Goal: Communication & Community: Share content

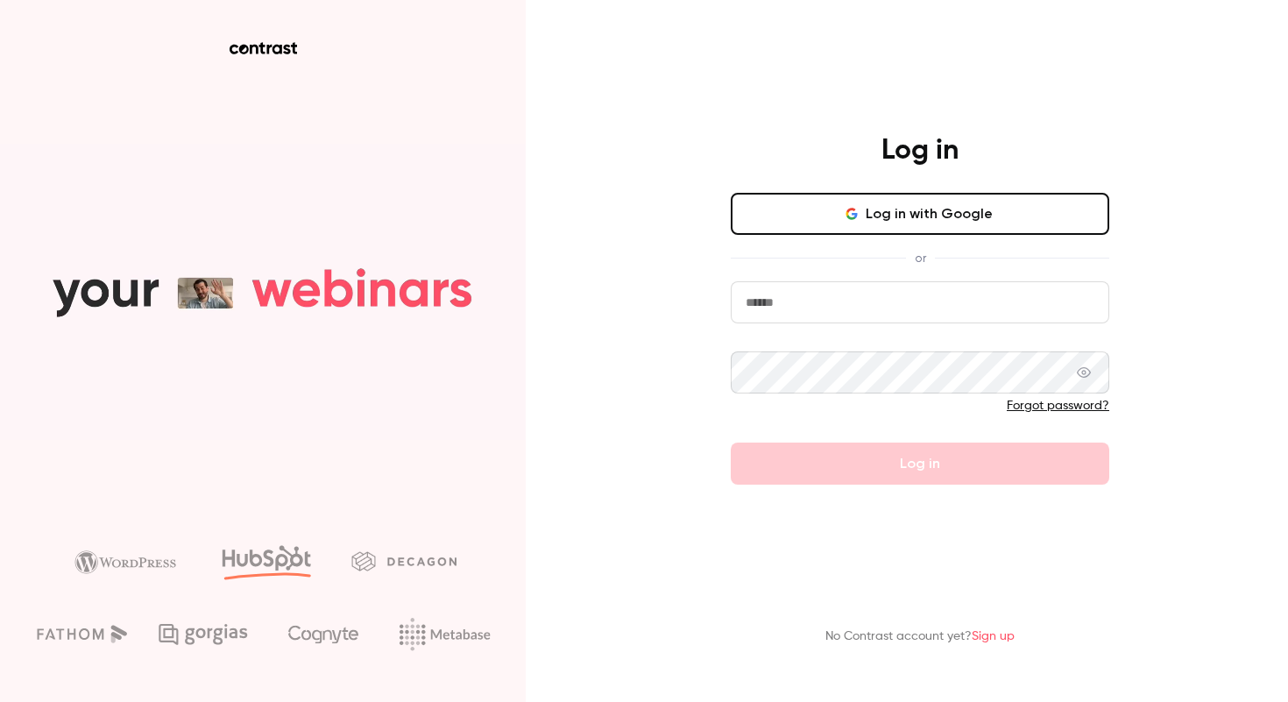
click at [877, 226] on button "Log in with Google" at bounding box center [920, 214] width 378 height 42
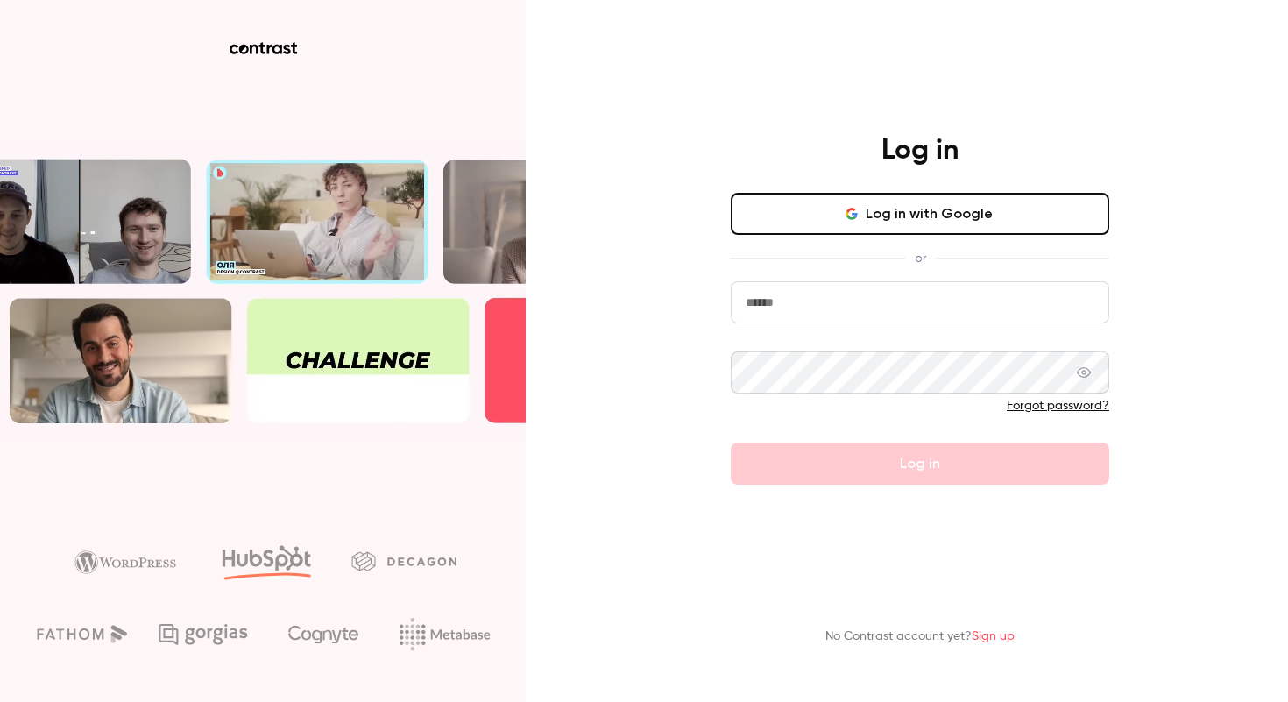
click at [835, 309] on input "email" at bounding box center [920, 302] width 378 height 42
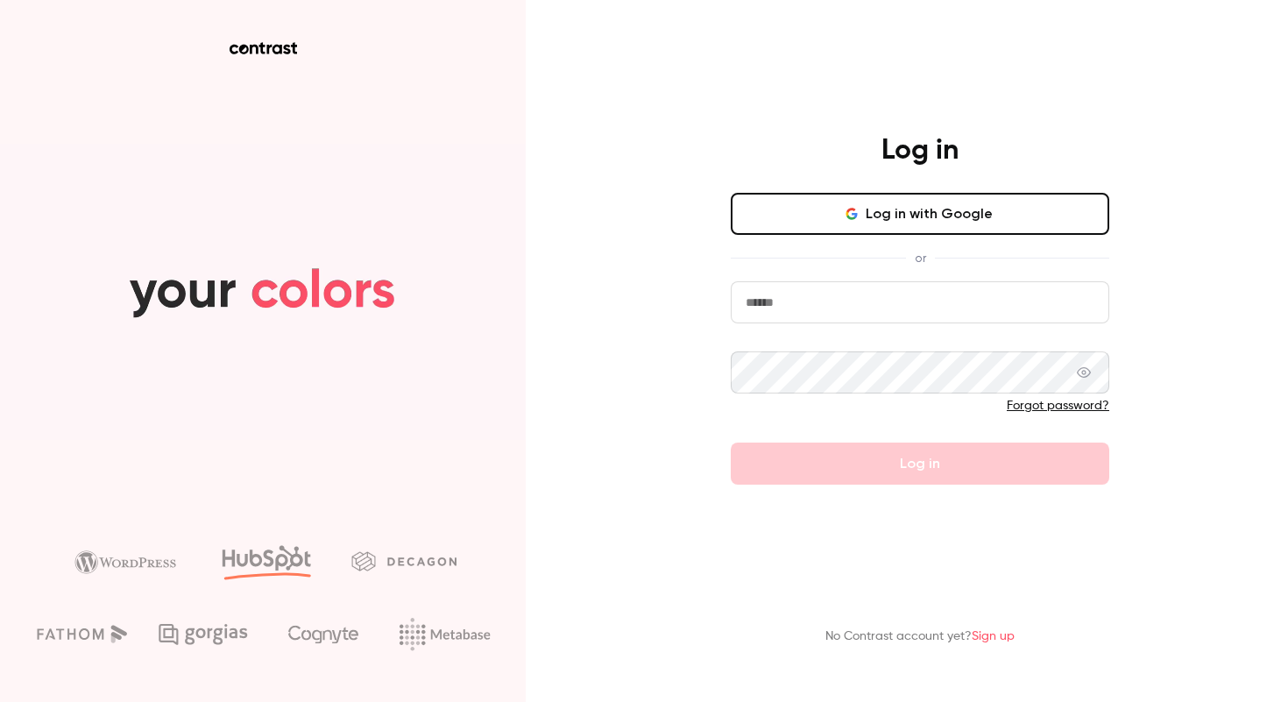
type input "**********"
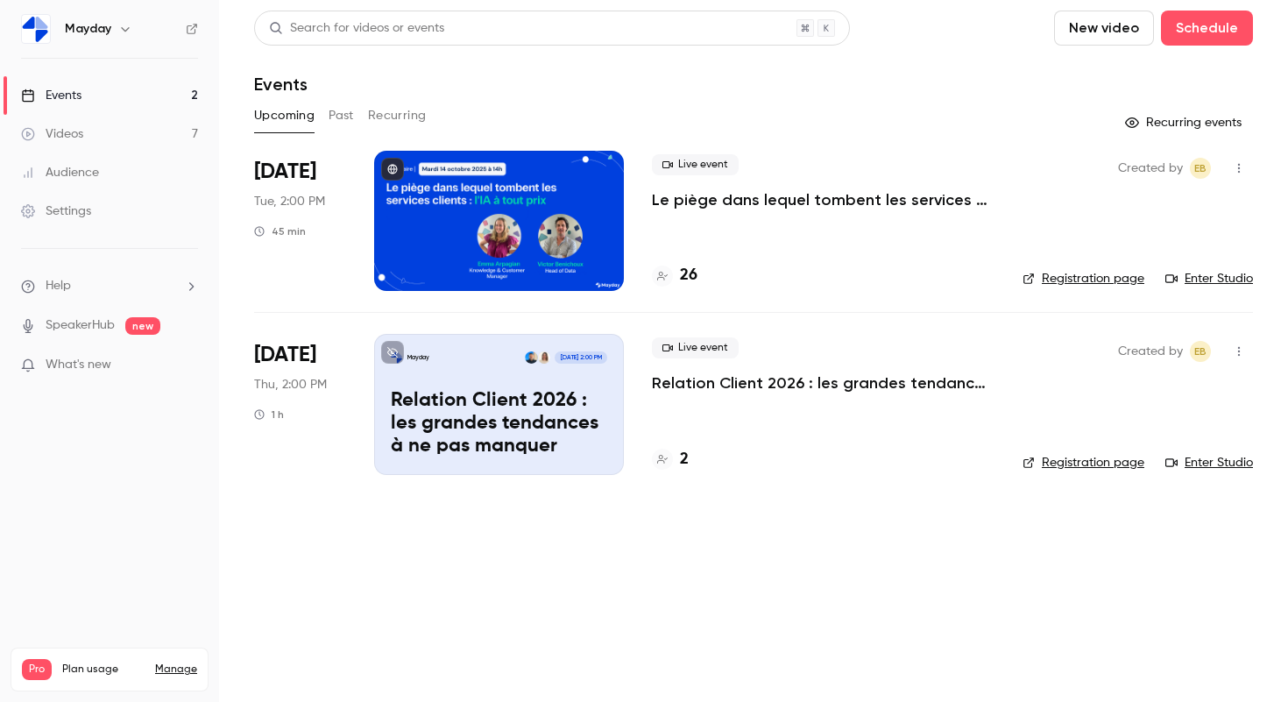
click at [584, 221] on div at bounding box center [499, 221] width 250 height 140
click at [1232, 163] on icon "button" at bounding box center [1239, 168] width 14 height 12
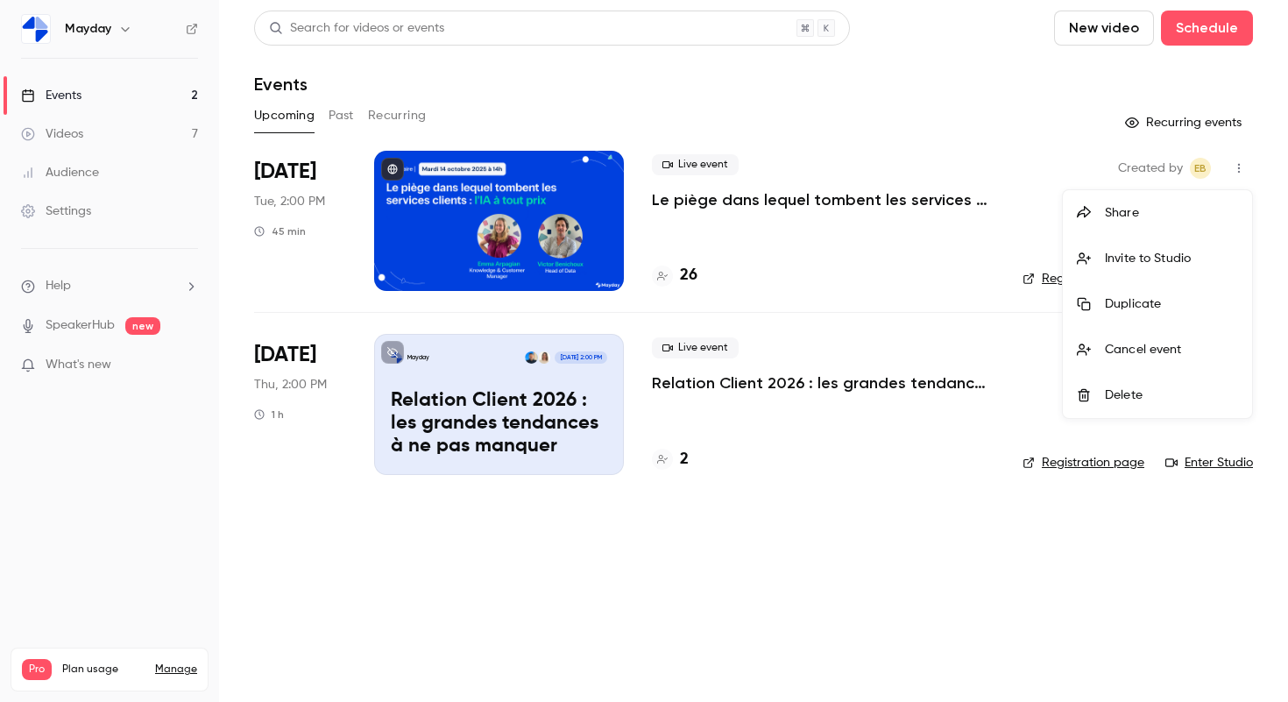
click at [1137, 215] on div "Share" at bounding box center [1171, 213] width 133 height 18
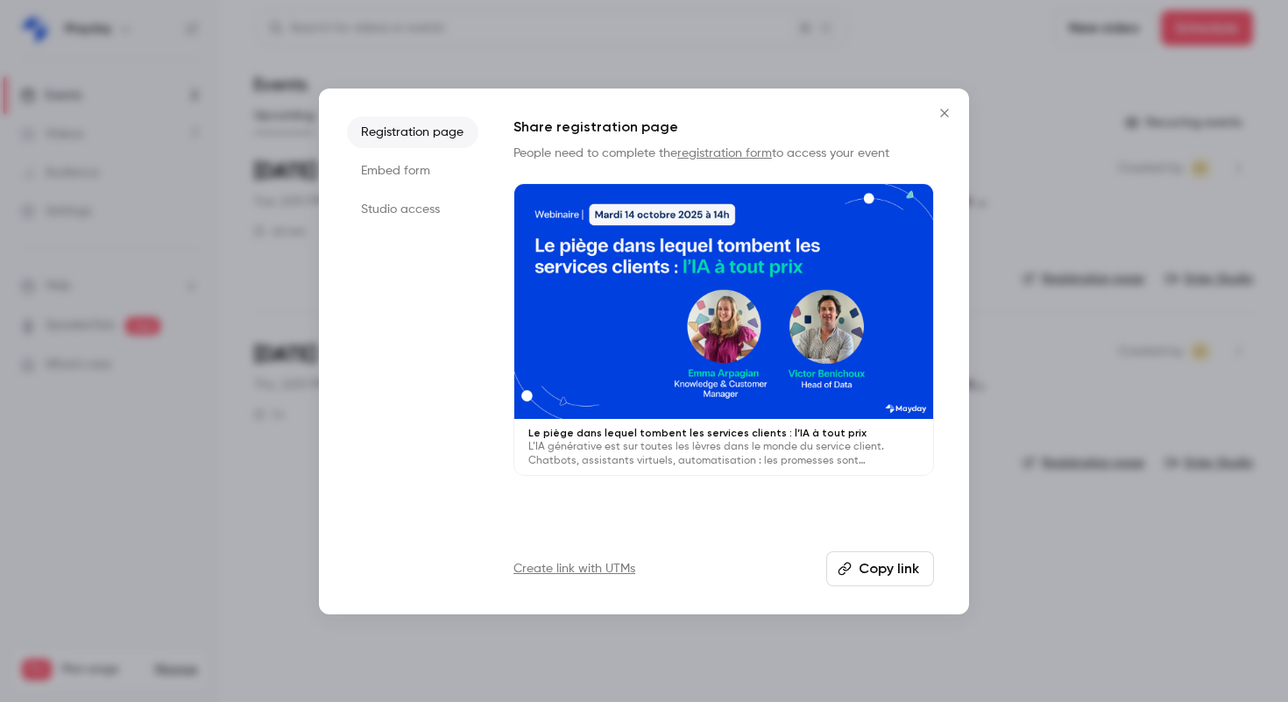
click at [885, 561] on button "Copy link" at bounding box center [880, 568] width 108 height 35
click at [951, 109] on icon "Close" at bounding box center [944, 113] width 21 height 14
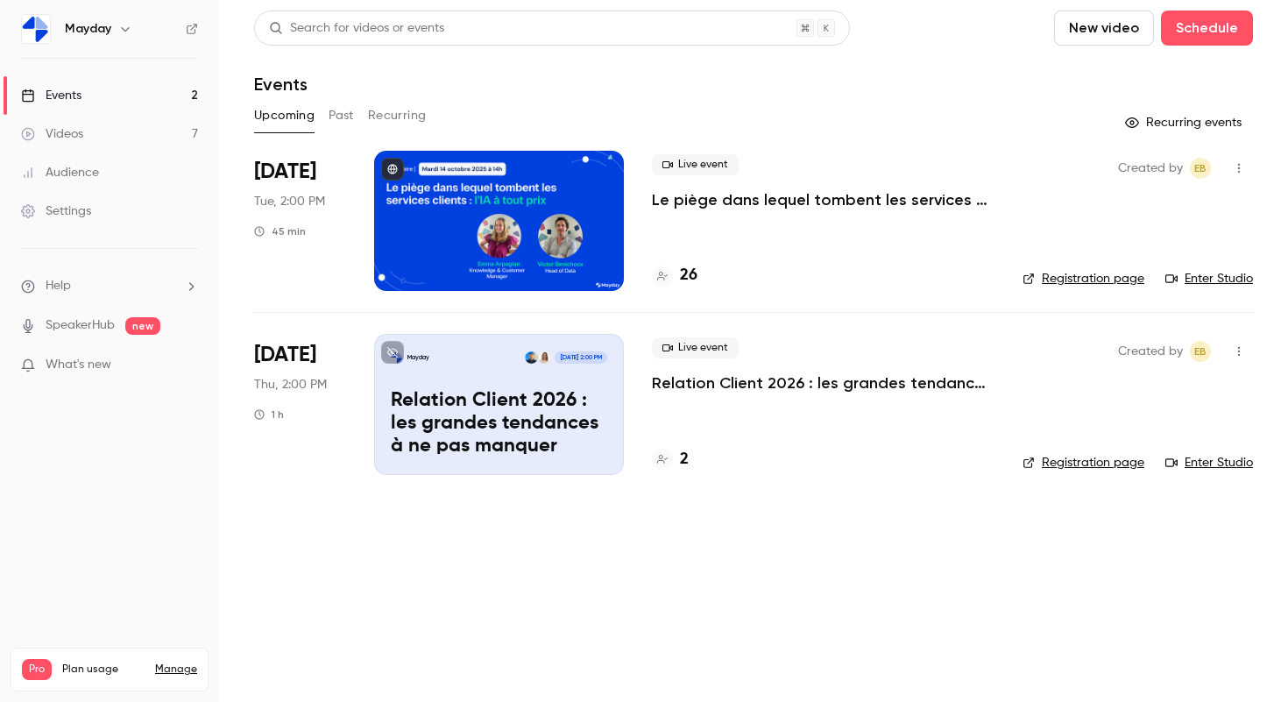
click at [353, 115] on button "Past" at bounding box center [340, 116] width 25 height 28
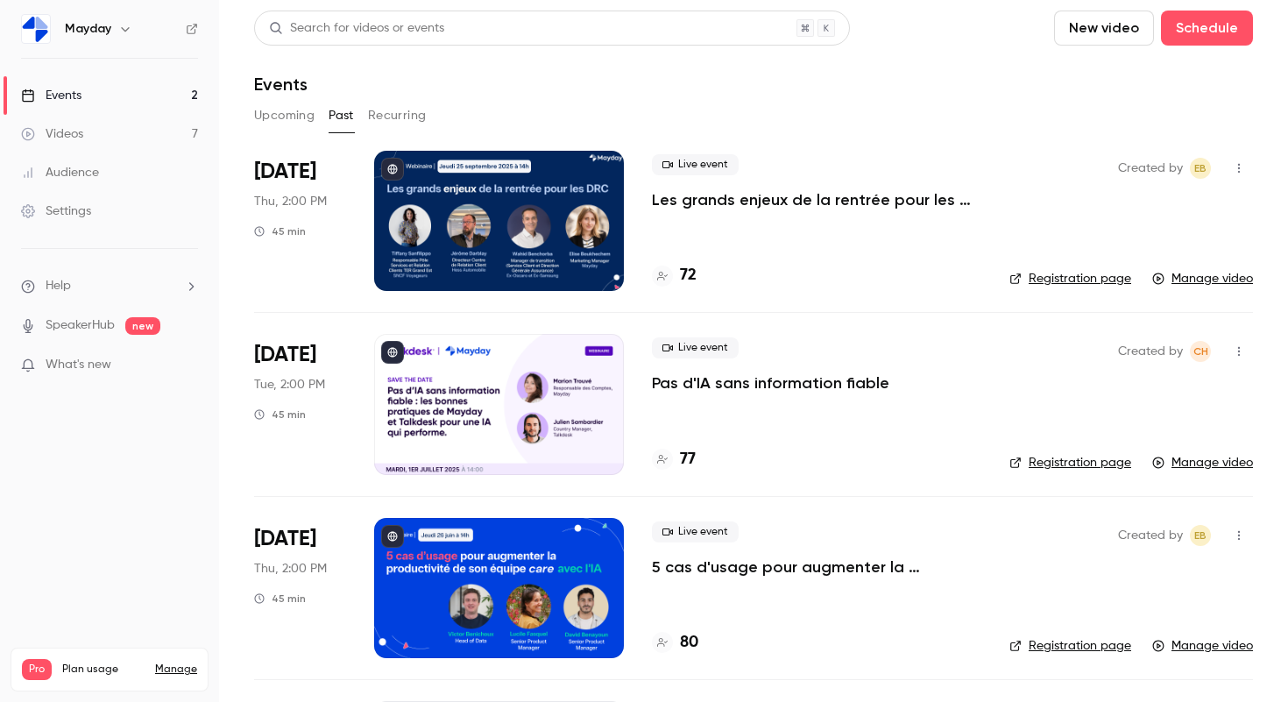
click at [1235, 169] on icon "button" at bounding box center [1239, 168] width 14 height 12
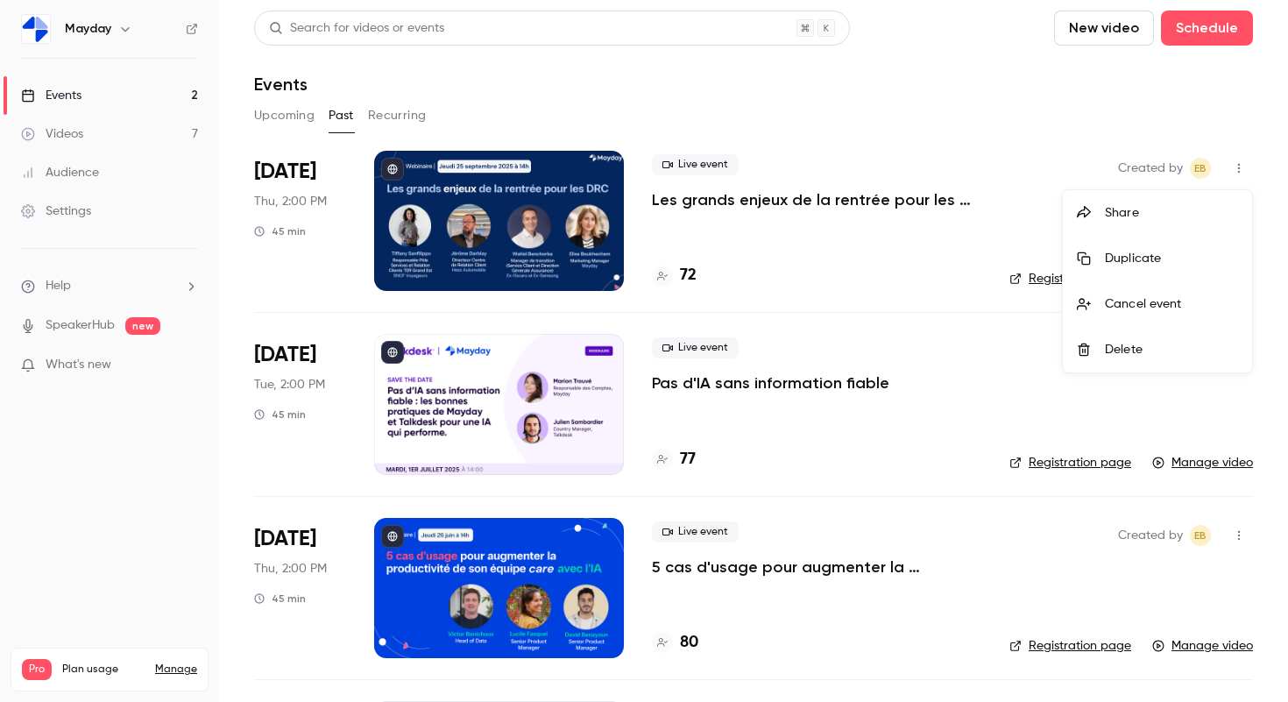
click at [951, 270] on div at bounding box center [644, 351] width 1288 height 702
